Goal: Task Accomplishment & Management: Manage account settings

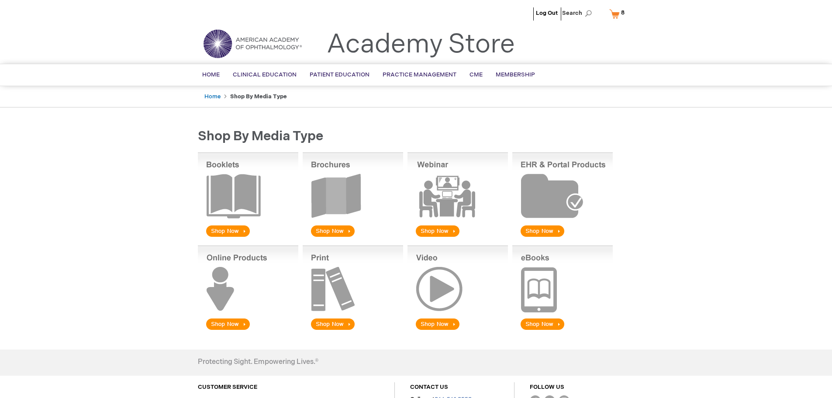
click at [328, 231] on img at bounding box center [353, 195] width 100 height 86
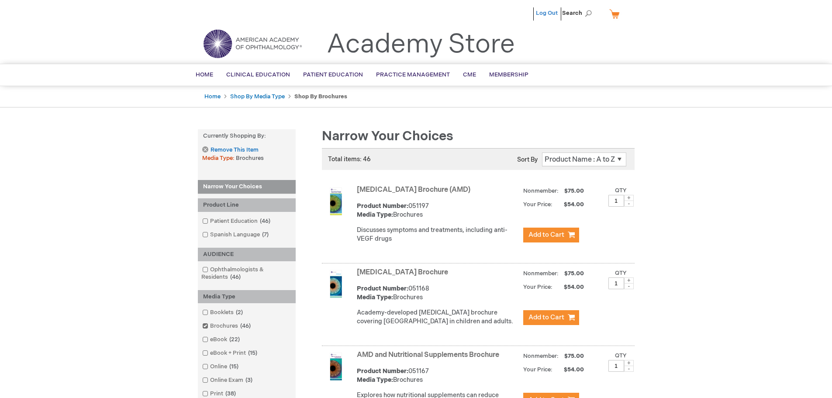
click at [548, 13] on link "Log Out" at bounding box center [547, 13] width 22 height 7
